Goal: Find specific page/section: Find specific page/section

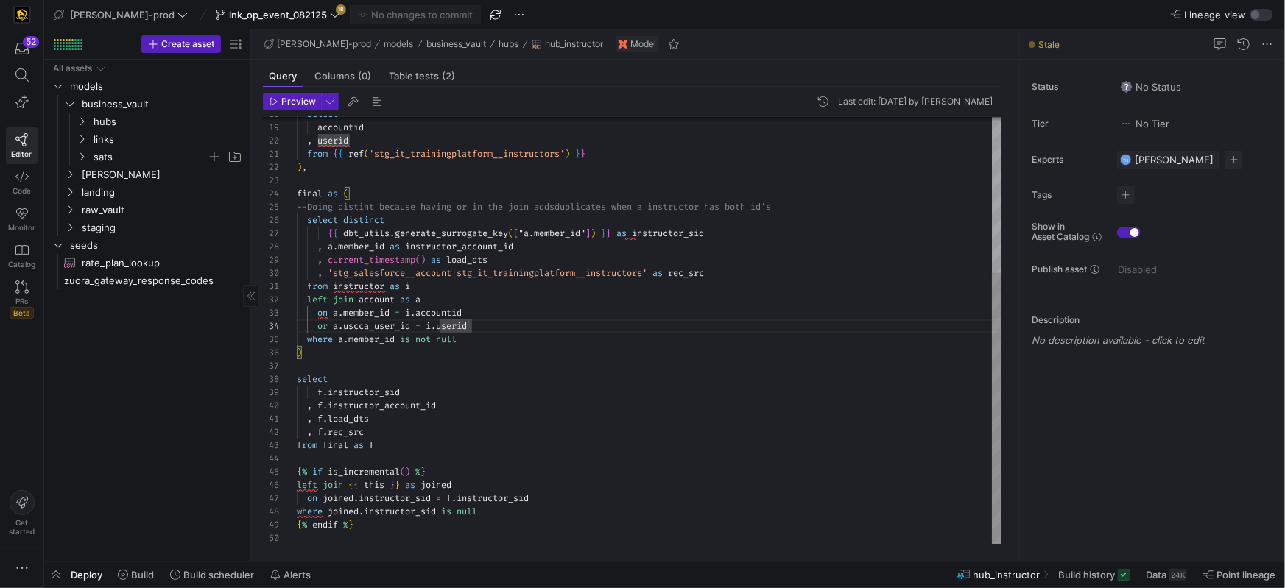
scroll to position [40, 174]
click at [130, 22] on span at bounding box center [121, 15] width 140 height 18
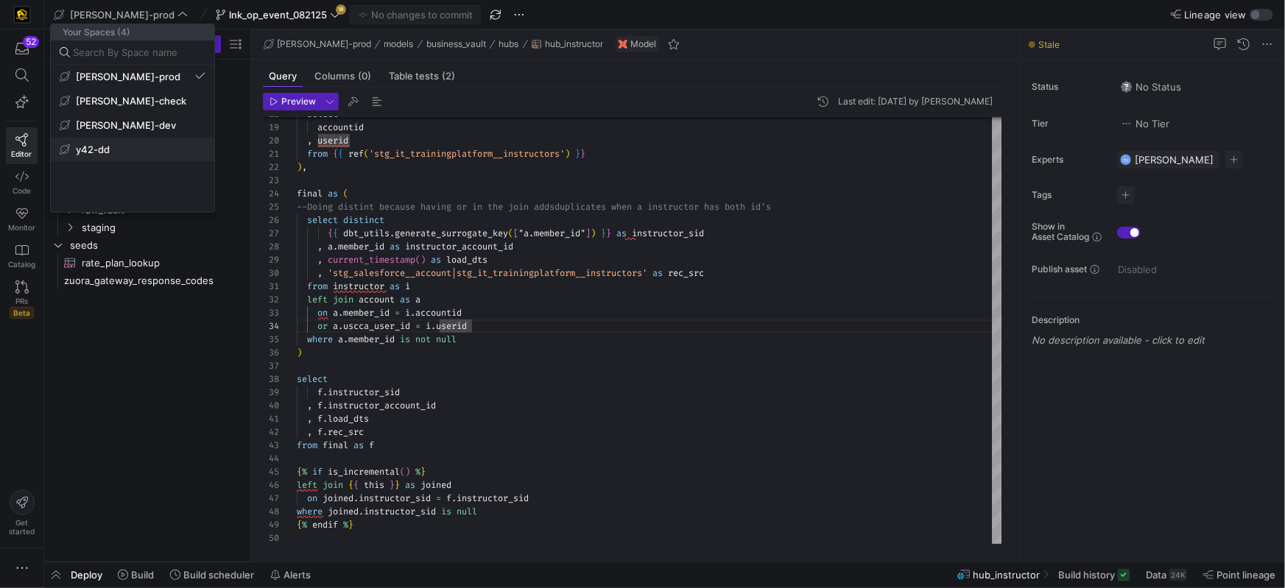
click at [109, 146] on span "y42-dd" at bounding box center [93, 150] width 34 height 12
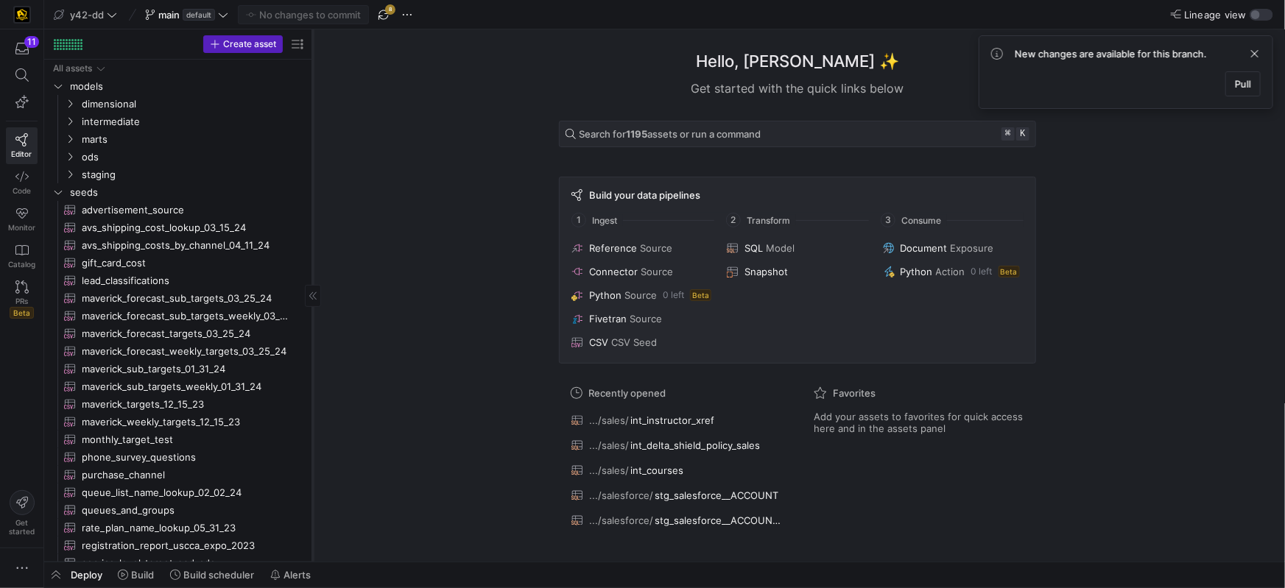
drag, startPoint x: 252, startPoint y: 217, endPoint x: 312, endPoint y: 224, distance: 60.7
click at [312, 224] on div at bounding box center [312, 295] width 1 height 532
click at [61, 194] on icon "Press SPACE to select this row." at bounding box center [58, 192] width 10 height 9
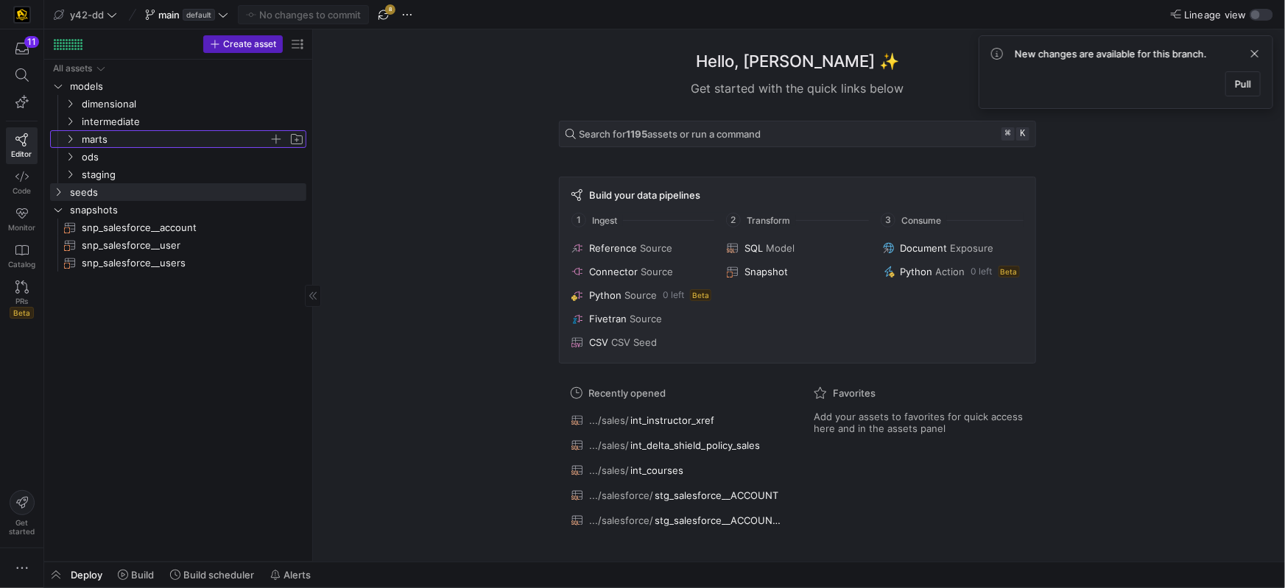
click at [69, 138] on icon "Press SPACE to select this row." at bounding box center [70, 139] width 10 height 9
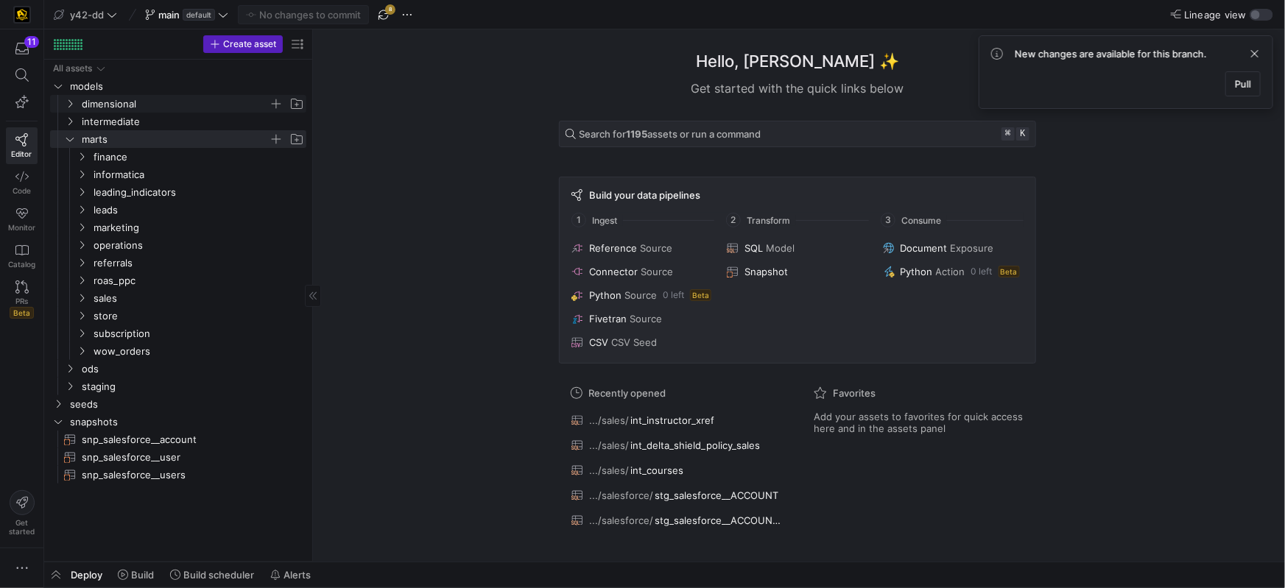
click at [76, 109] on span "dimensional" at bounding box center [184, 104] width 243 height 16
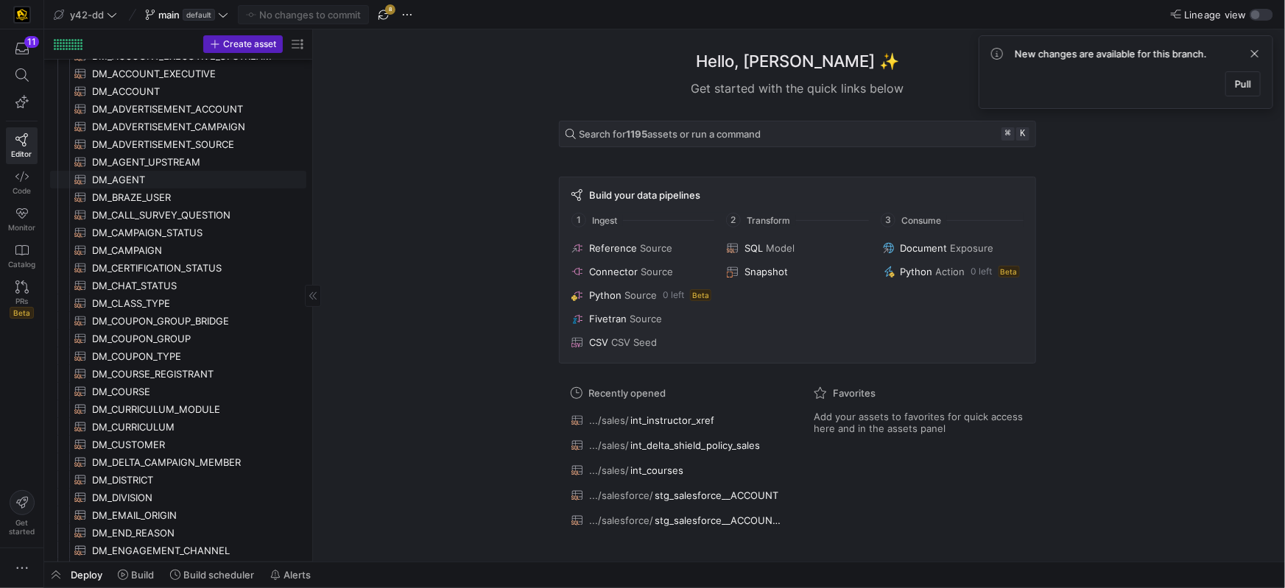
scroll to position [144, 0]
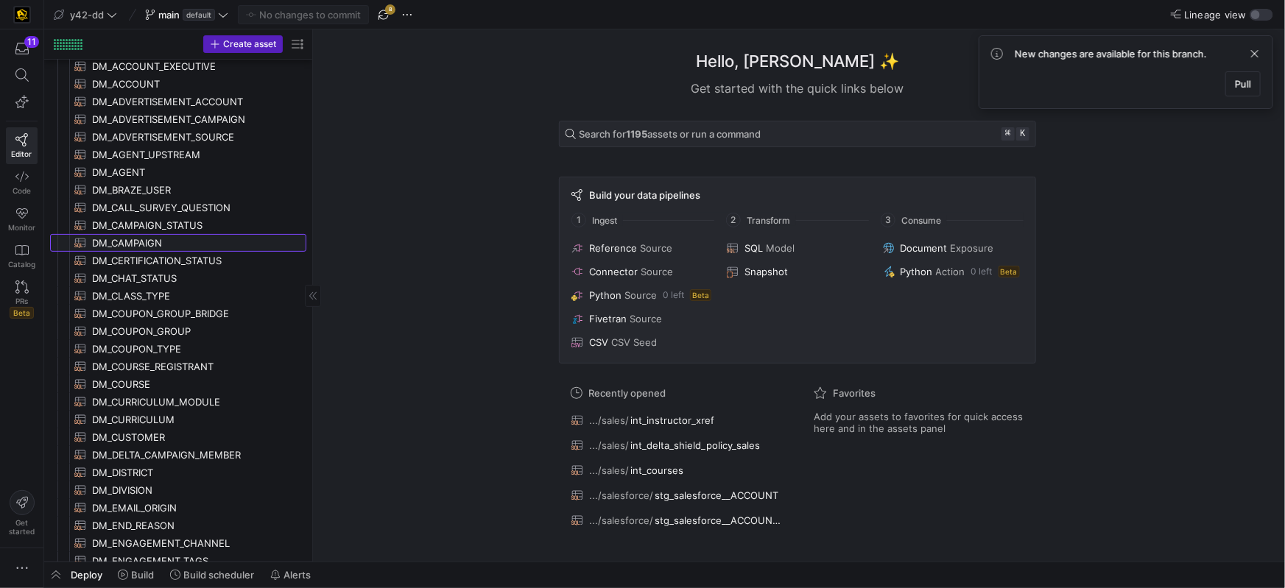
click at [147, 244] on span "DM_CAMPAIGN​​​​​​​​​​" at bounding box center [190, 243] width 197 height 17
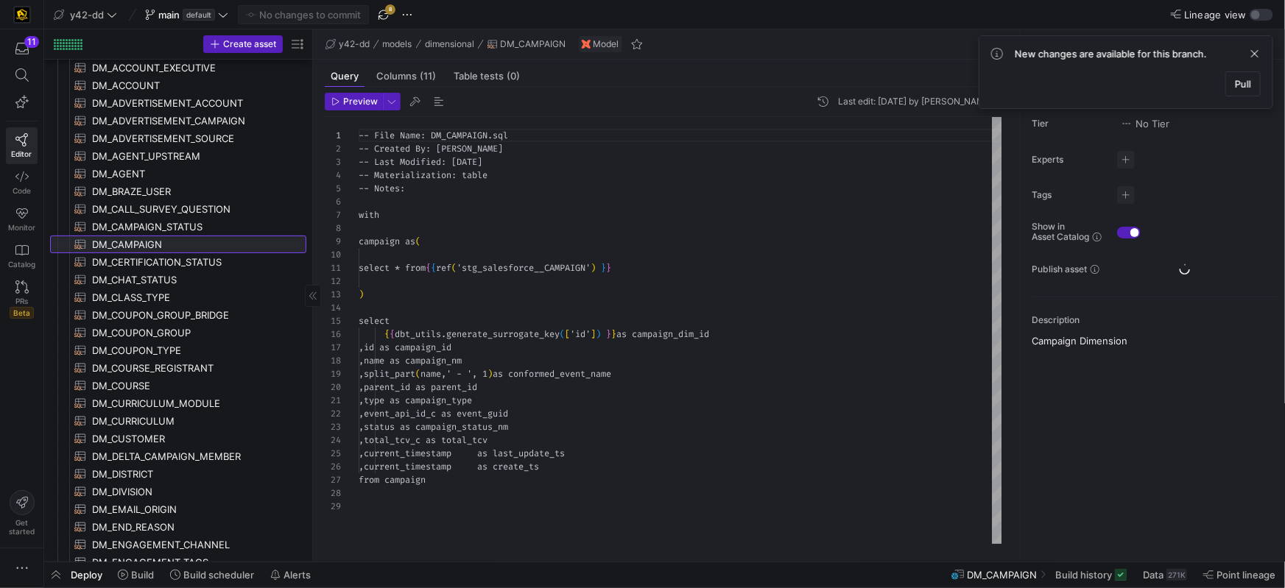
scroll to position [133, 0]
